Goal: Task Accomplishment & Management: Manage account settings

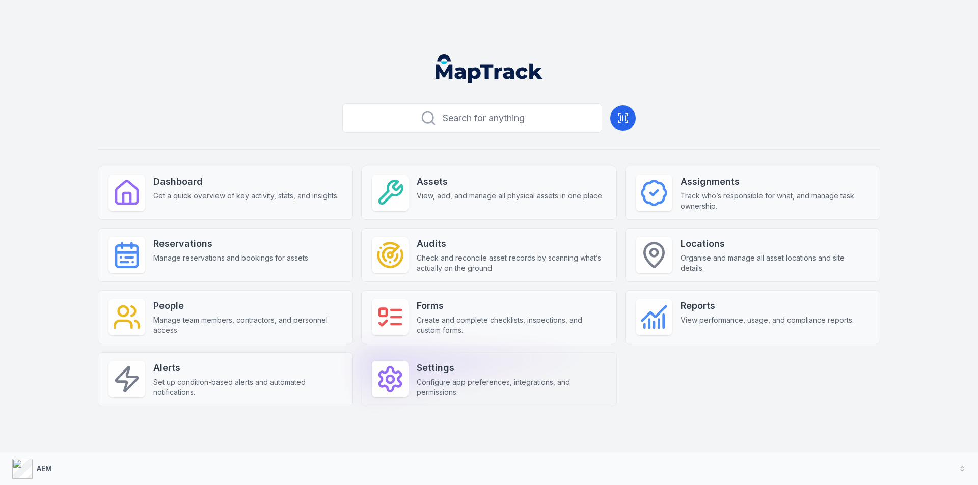
click at [487, 378] on span "Configure app preferences, integrations, and permissions." at bounding box center [511, 387] width 189 height 20
